Goal: Find specific fact: Find contact information

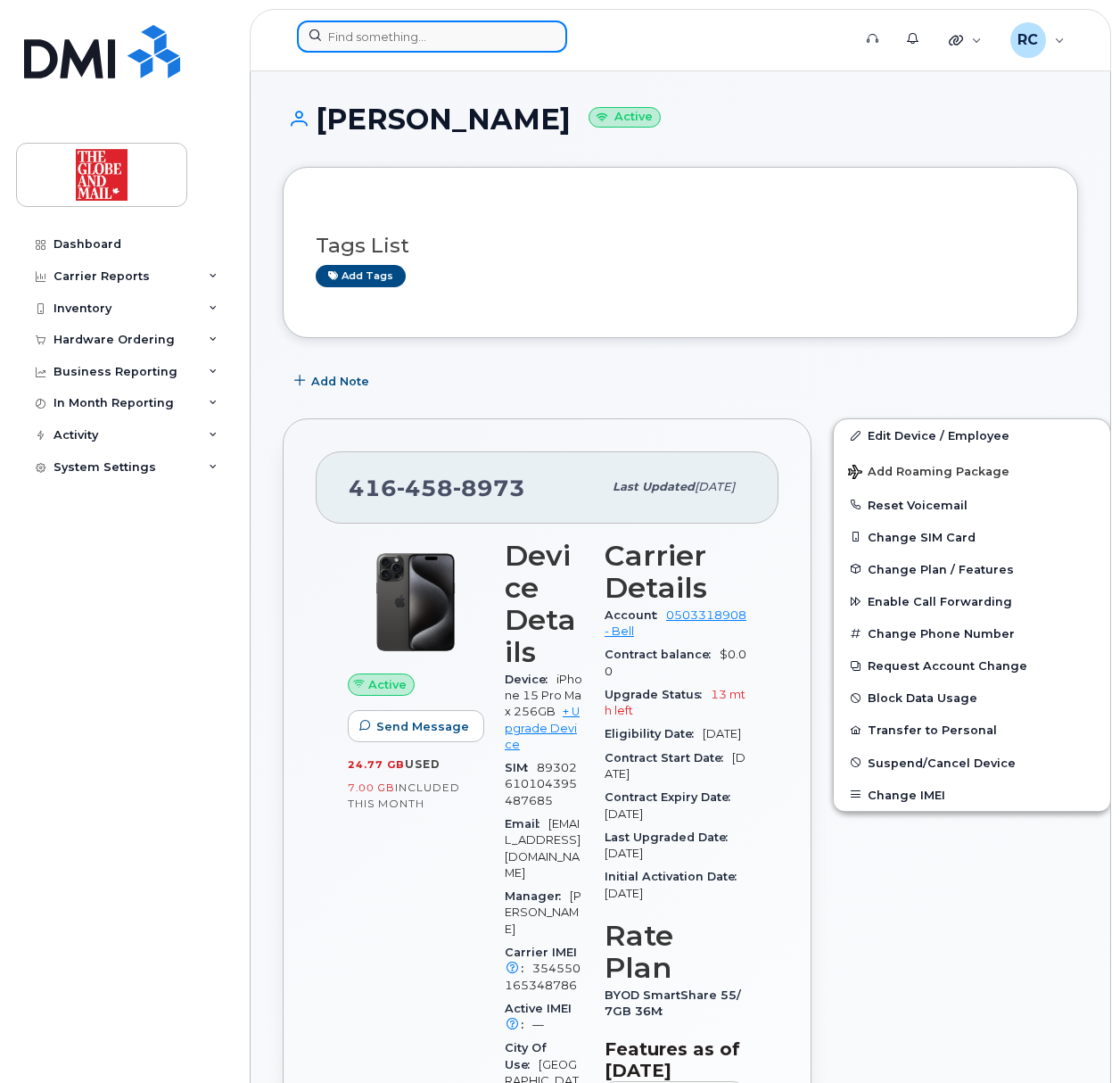
click at [451, 37] on input at bounding box center [432, 36] width 270 height 33
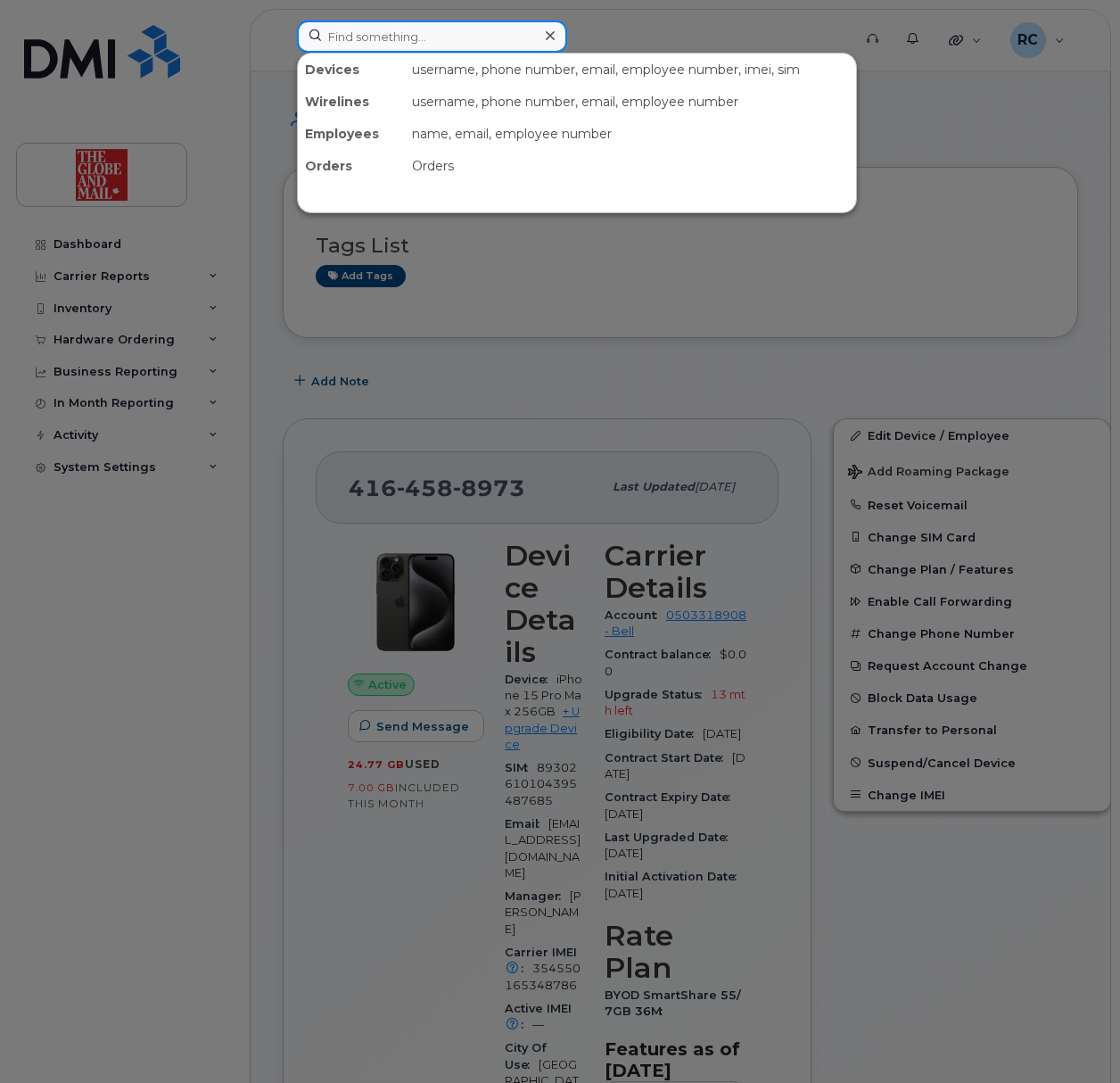
click at [344, 34] on input at bounding box center [432, 36] width 270 height 33
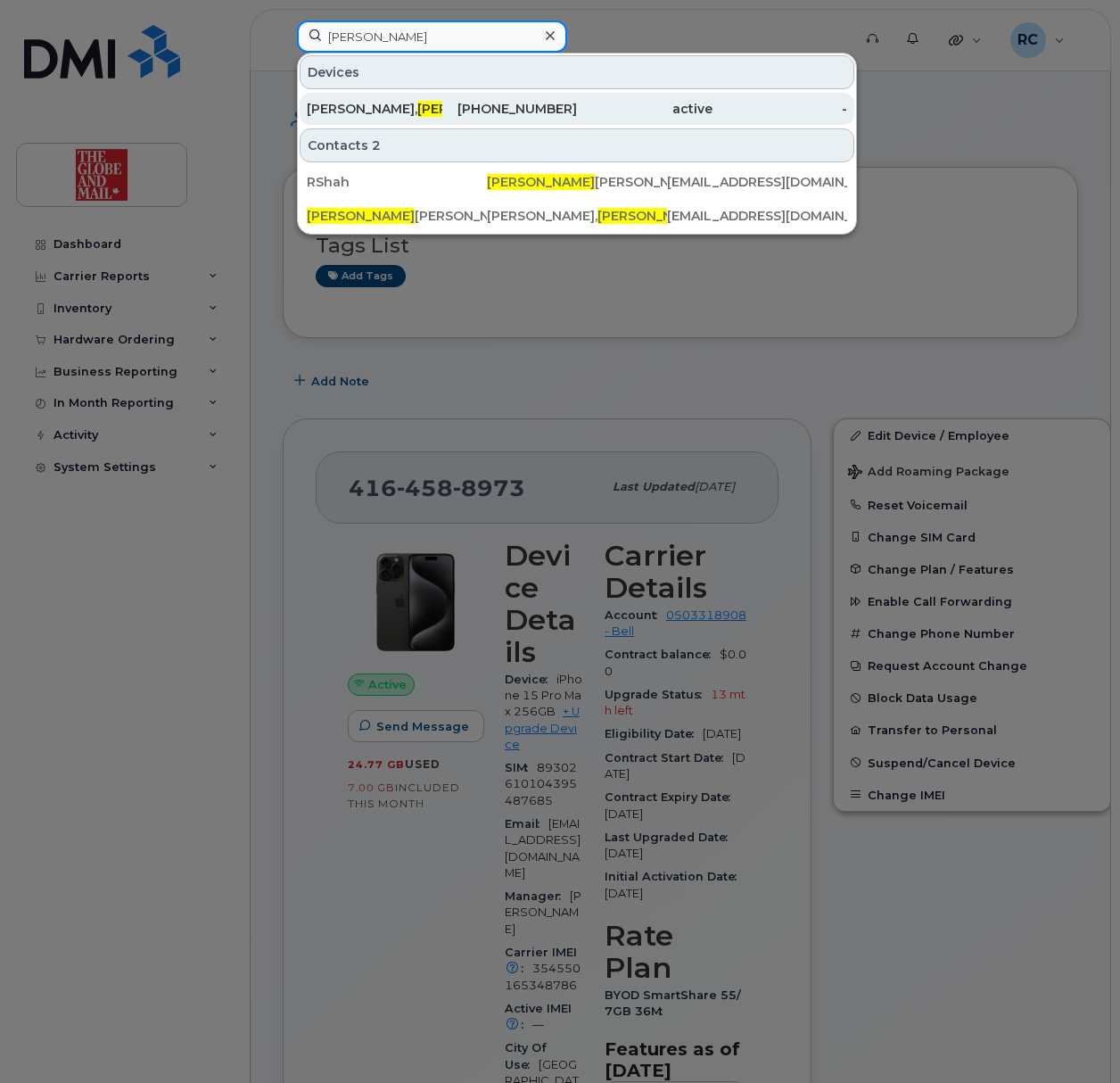
type input "[PERSON_NAME]"
click at [476, 116] on div "[PHONE_NUMBER]" at bounding box center [510, 108] width 136 height 18
